Goal: Transaction & Acquisition: Purchase product/service

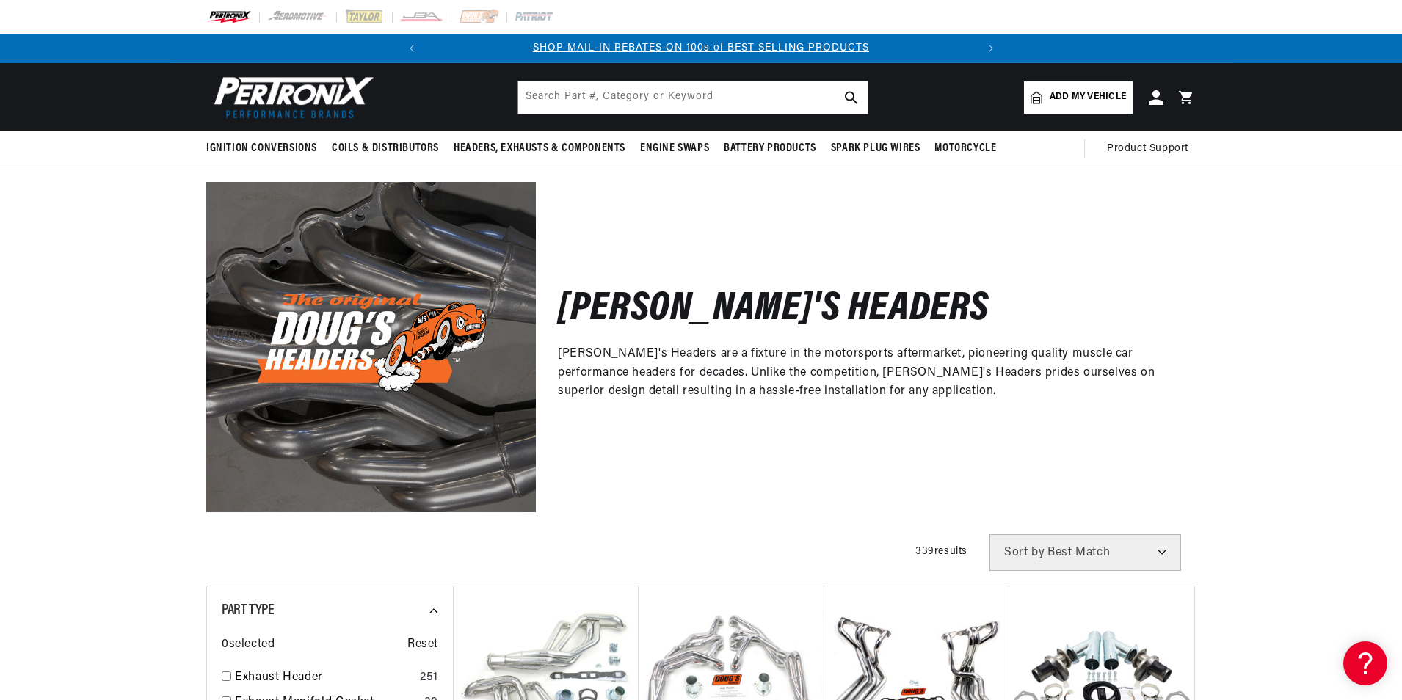
click at [1100, 98] on span "Add my vehicle" at bounding box center [1087, 97] width 76 height 14
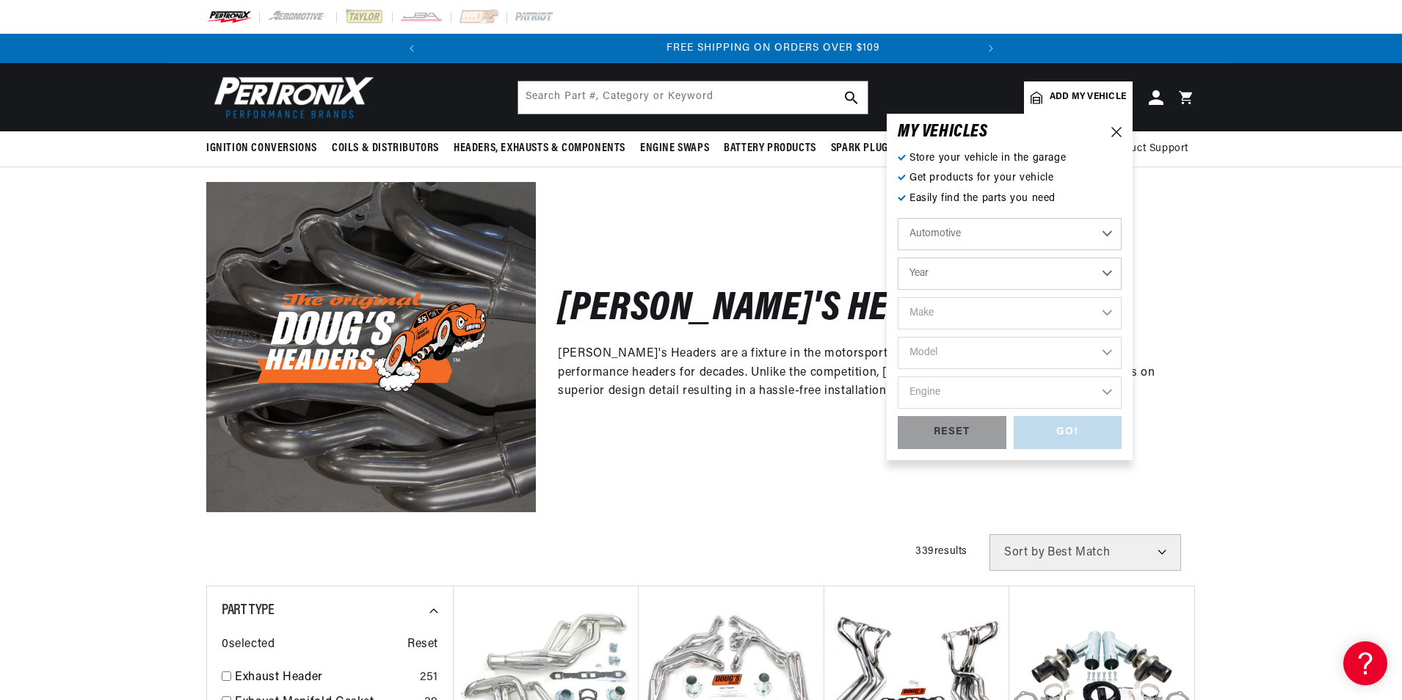
click at [991, 275] on select "Year 2022 2021 2020 2019 2018 2017 2016 2015 2014 2013 2012 2011 2010 2009 2008…" at bounding box center [1009, 274] width 224 height 32
select select "1967"
click at [897, 258] on select "Year 2022 2021 2020 2019 2018 2017 2016 2015 2014 2013 2012 2011 2010 2009 2008…" at bounding box center [1009, 274] width 224 height 32
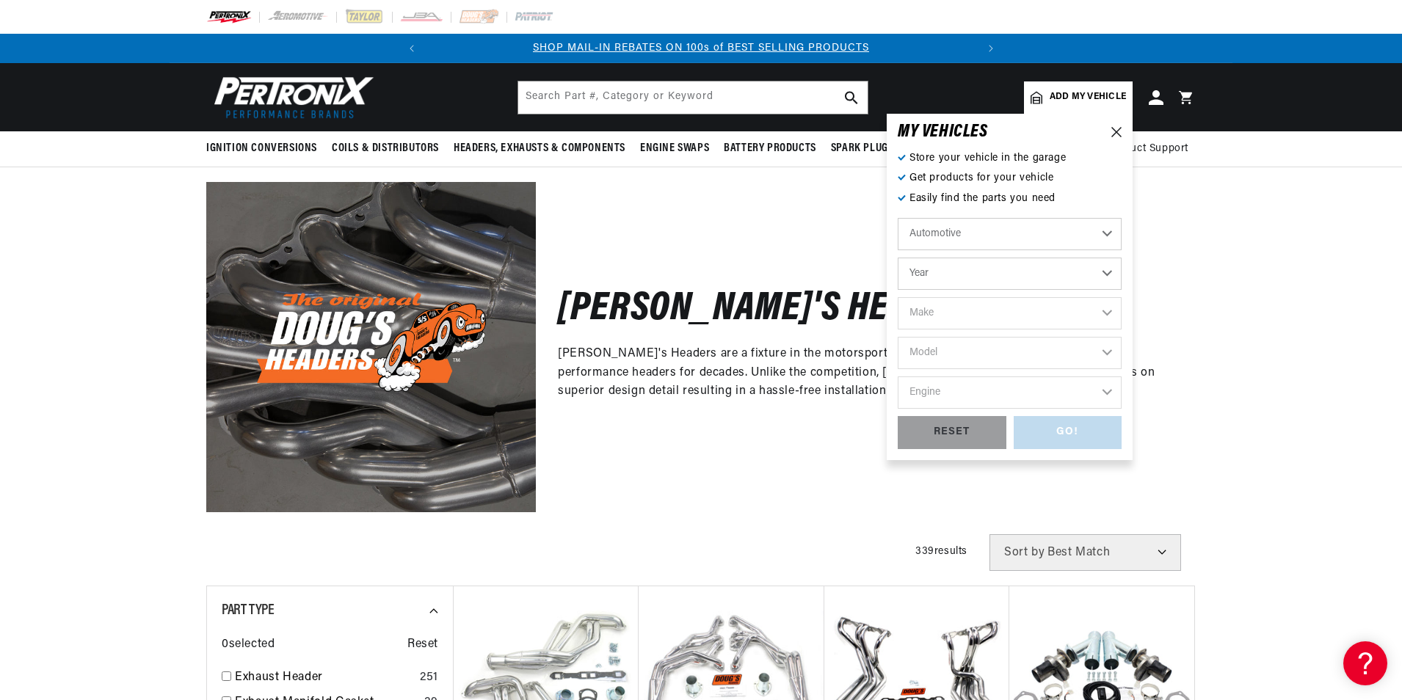
select select "1967"
click at [969, 313] on select "Make Alfa Romeo American Motors Aston Martin Austin Austin Healey Avanti Bentle…" at bounding box center [1009, 313] width 224 height 32
select select "Chevrolet"
click at [897, 297] on select "Make Alfa Romeo American Motors Aston Martin Austin Austin Healey Avanti Bentle…" at bounding box center [1009, 313] width 224 height 32
select select "Chevrolet"
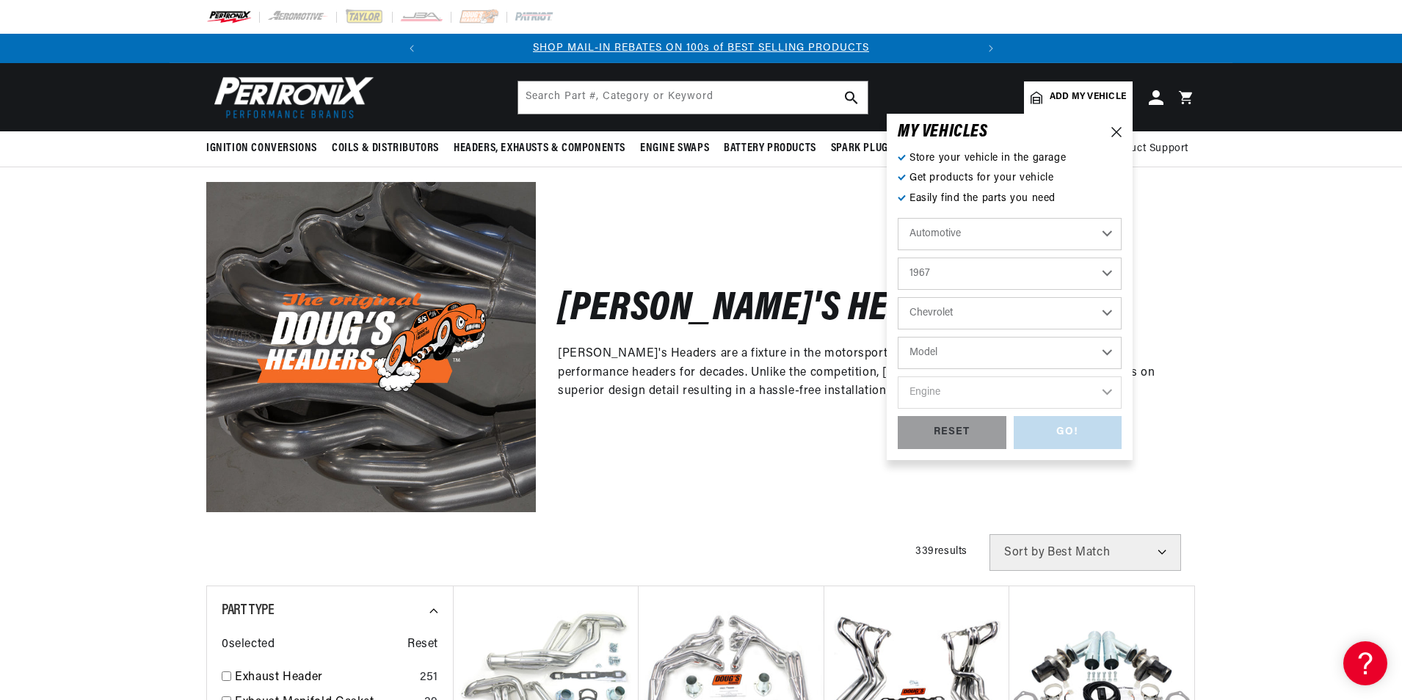
click at [980, 356] on select "Model Bel Air Biscayne C10 Pickup C10 Suburban C20 Pickup C20 Suburban C30 Pick…" at bounding box center [1009, 353] width 224 height 32
select select "Chevelle"
click at [897, 337] on select "Model Bel Air Biscayne C10 Pickup C10 Suburban C20 Pickup C20 Suburban C30 Pick…" at bounding box center [1009, 353] width 224 height 32
select select "Chevelle"
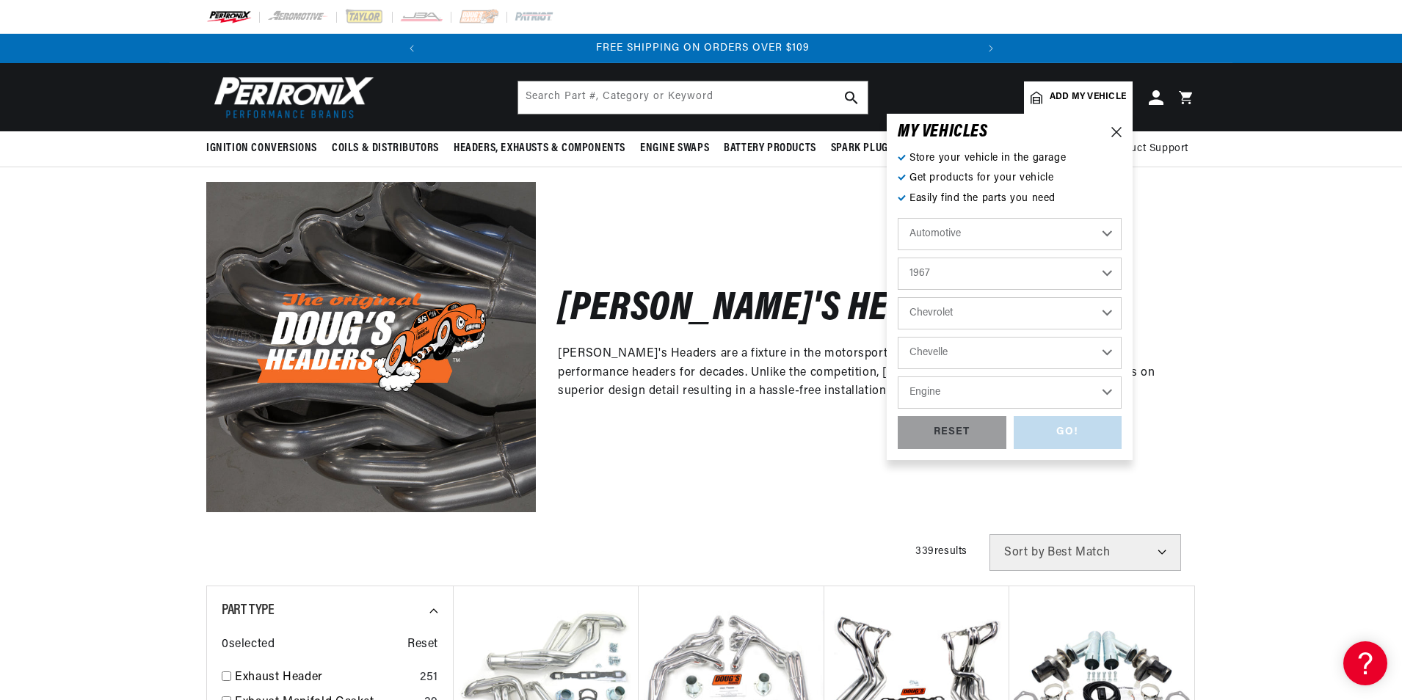
click at [969, 392] on select "Engine 6.6L 7.4L 194cid / 3.2L 230cid / 3.8L 250cid / 4.1L 283cid / 4.6L 305cid…" at bounding box center [1009, 392] width 224 height 32
select select "396cid-6.5L"
click at [897, 376] on select "Engine 6.6L 7.4L 194cid / 3.2L 230cid / 3.8L 250cid / 4.1L 283cid / 4.6L 305cid…" at bounding box center [1009, 392] width 224 height 32
select select "396cid-6.5L"
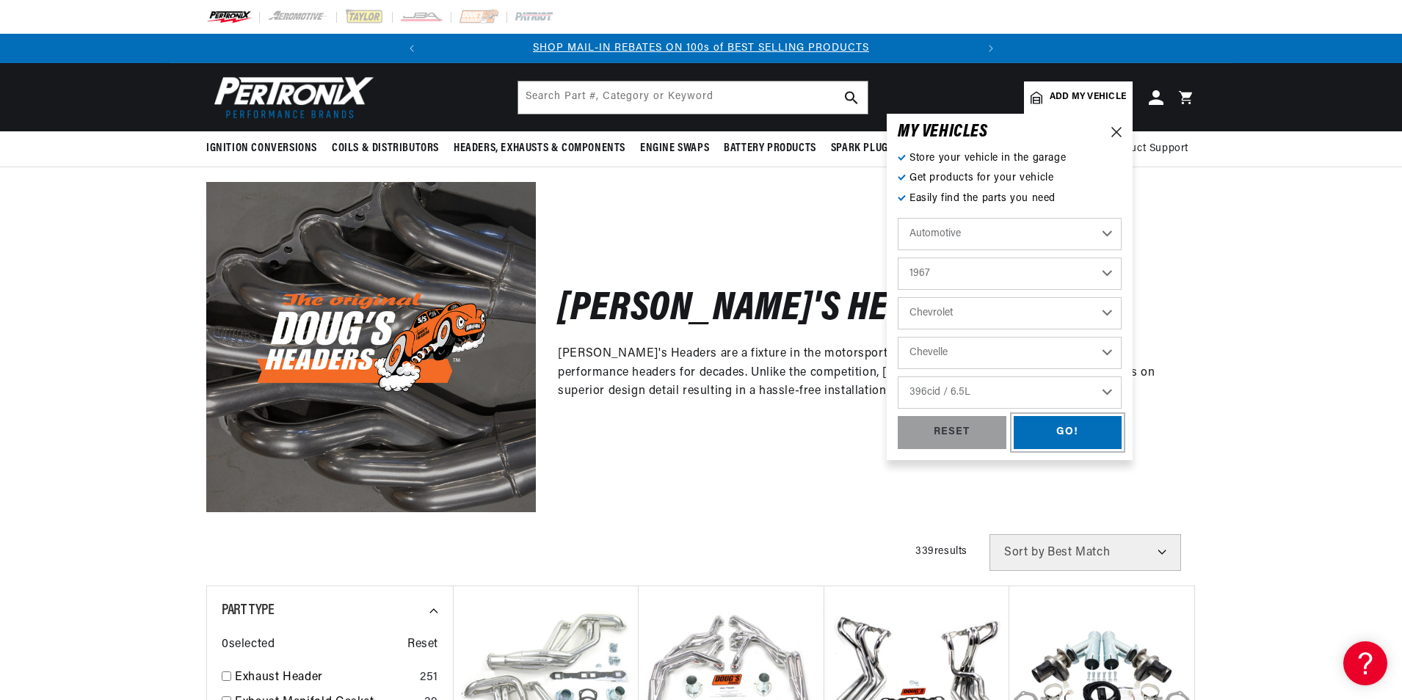
click at [1058, 439] on div "GO!" at bounding box center [1067, 432] width 109 height 33
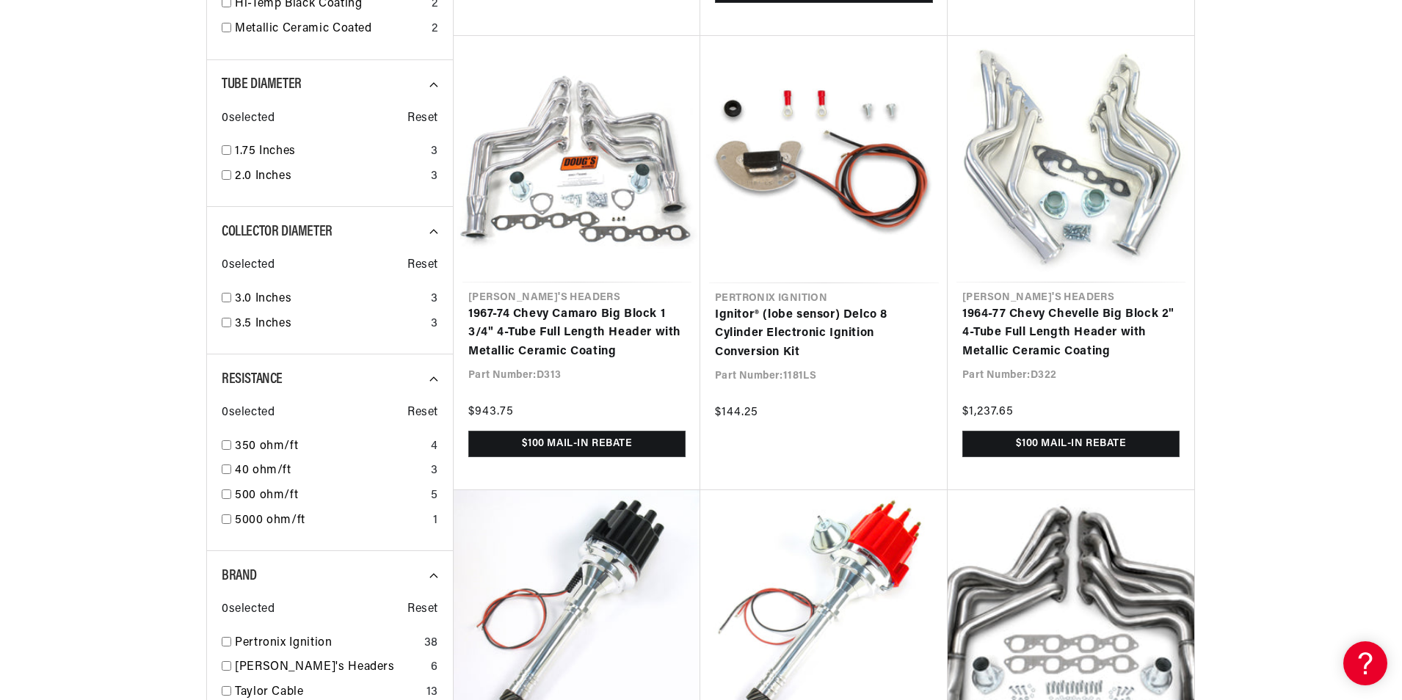
scroll to position [1174, 0]
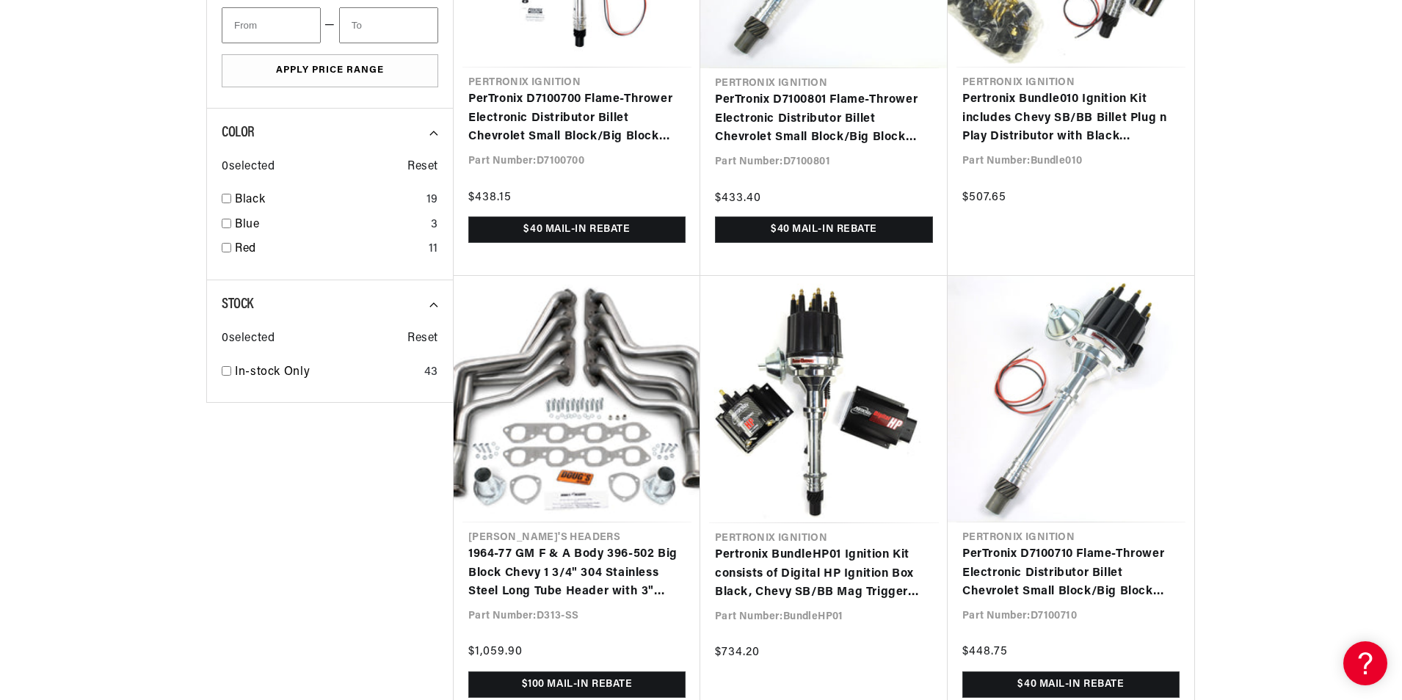
scroll to position [0, 548]
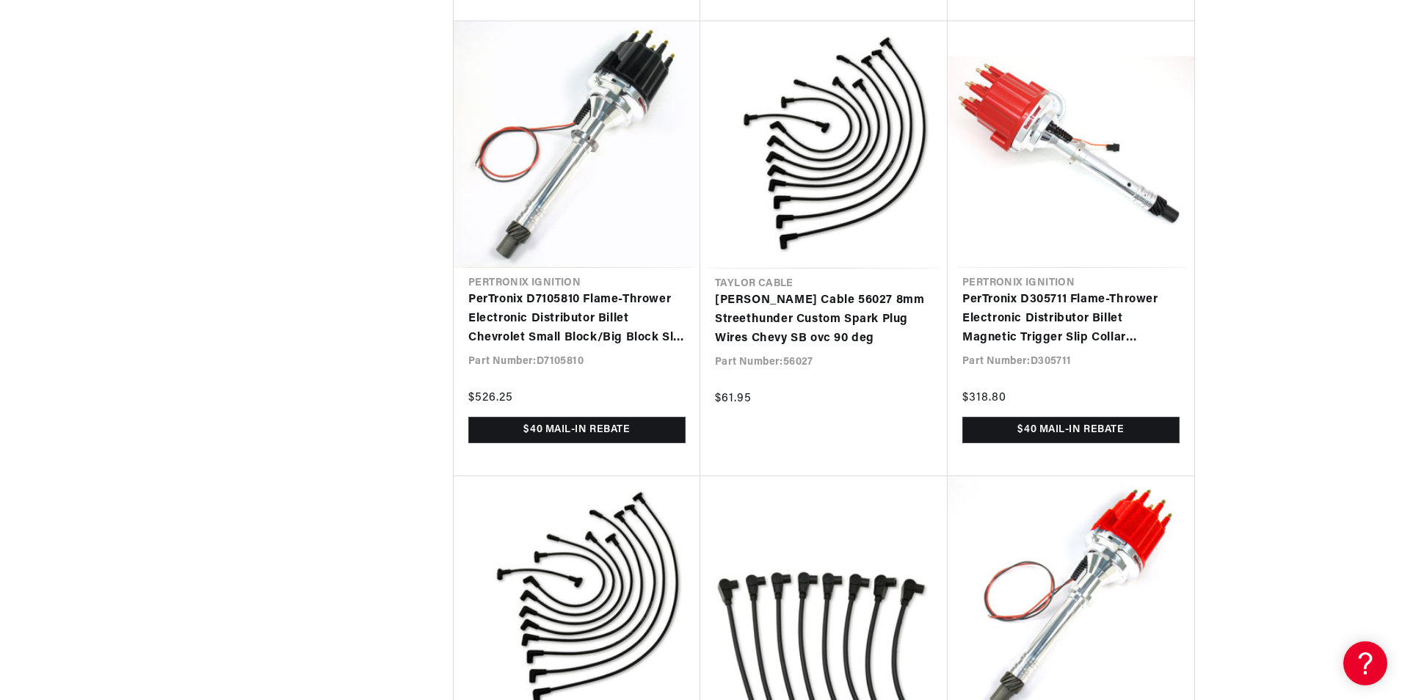
scroll to position [4917, 0]
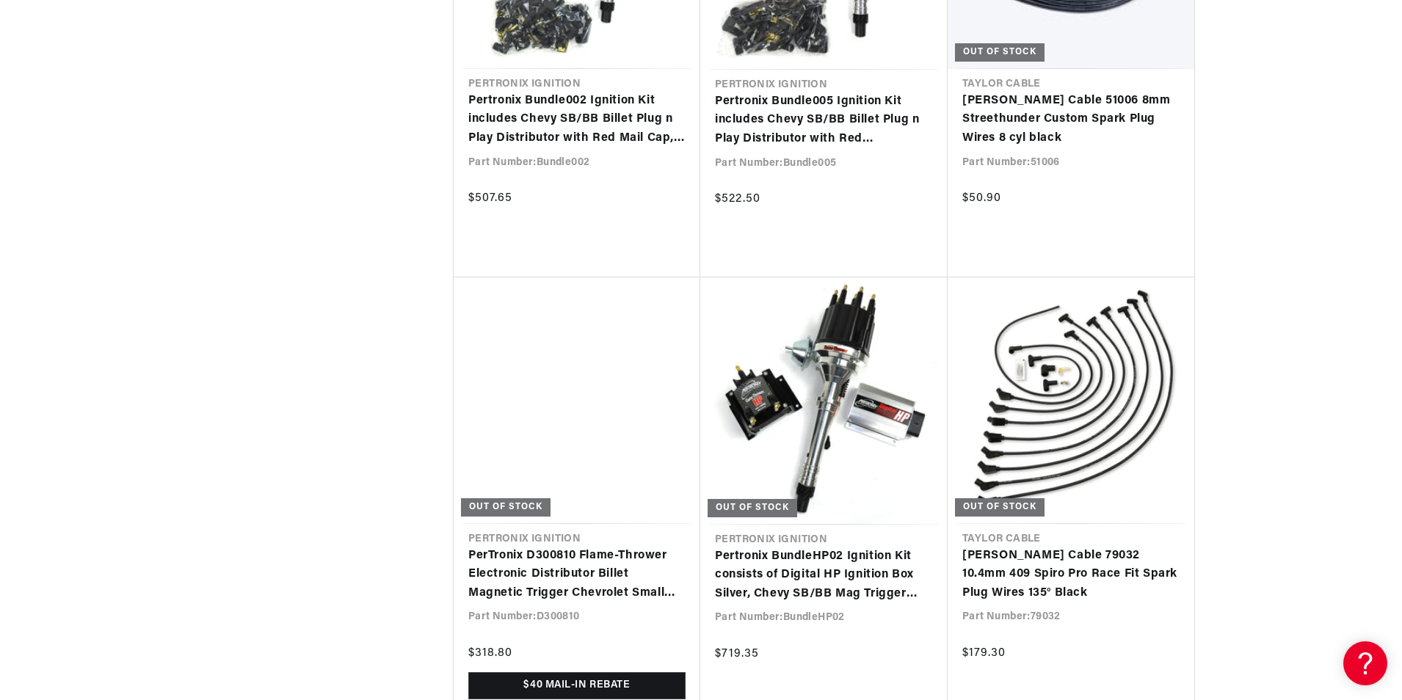
scroll to position [6824, 0]
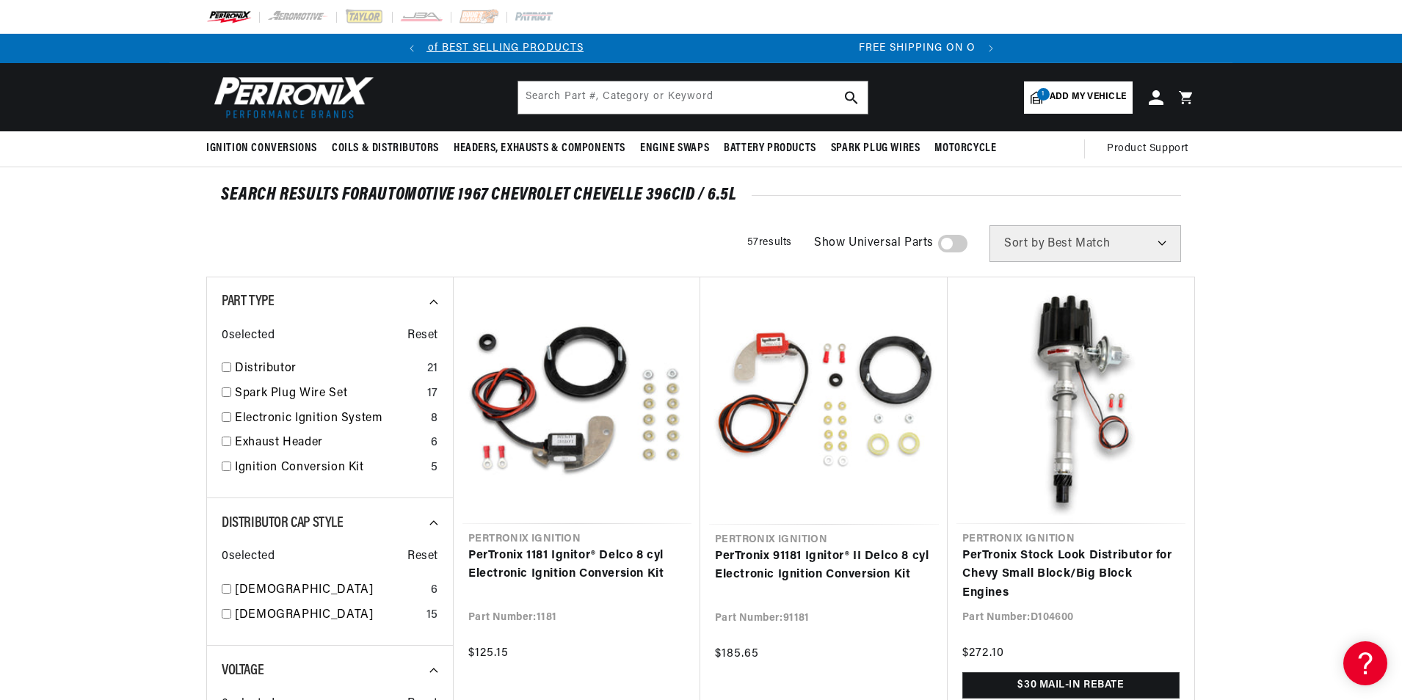
scroll to position [53, 0]
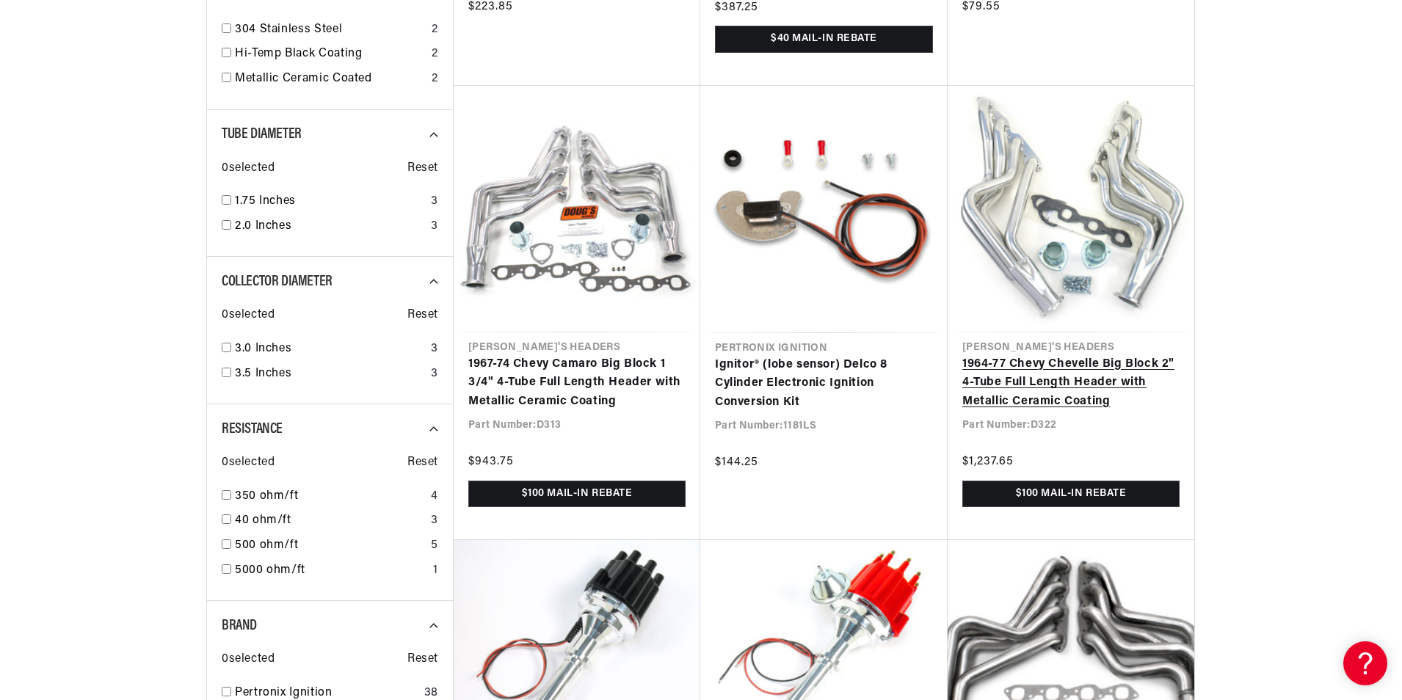
click at [1133, 361] on link "1964-77 Chevy Chevelle Big Block 2" 4-Tube Full Length Header with Metallic Cer…" at bounding box center [1070, 383] width 217 height 57
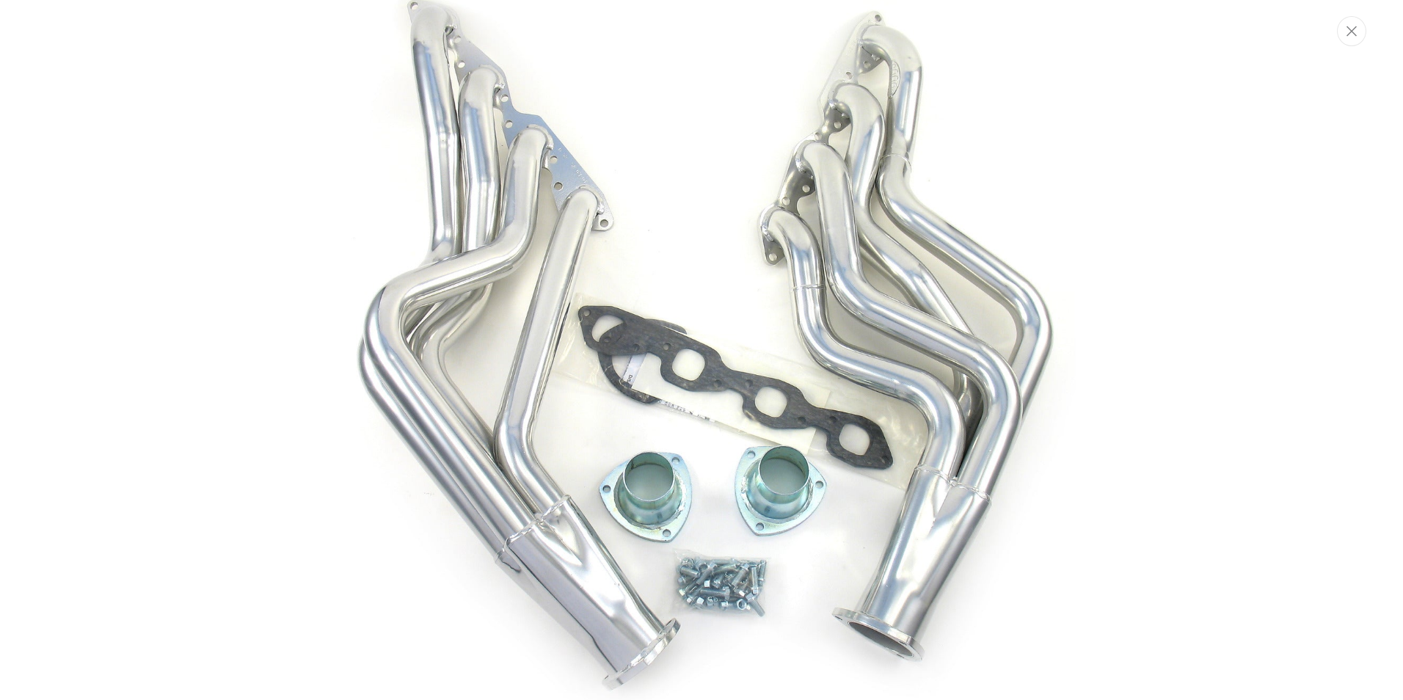
scroll to position [0, 548]
